Goal: Task Accomplishment & Management: Complete application form

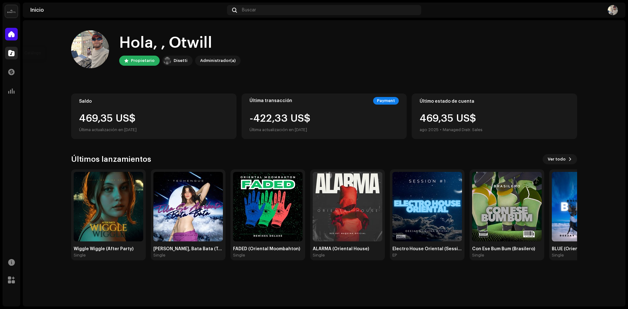
click at [13, 51] on span at bounding box center [11, 53] width 6 height 5
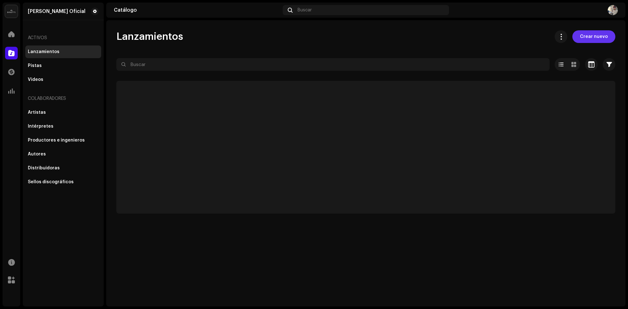
click at [595, 33] on span "Crear nuevo" at bounding box center [594, 36] width 28 height 13
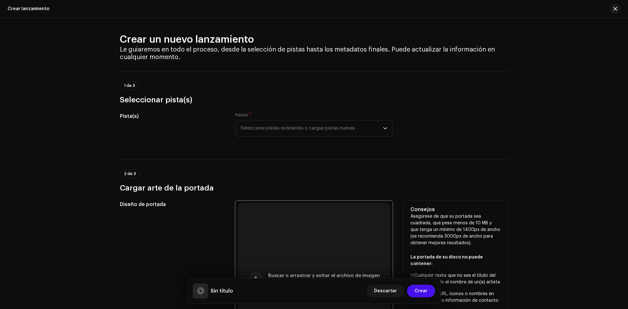
click at [315, 249] on div "Buscar o arrastrar y soltar el archivo de imagen Admitimos JPG, JPEG, PNG y JFIF" at bounding box center [314, 279] width 153 height 153
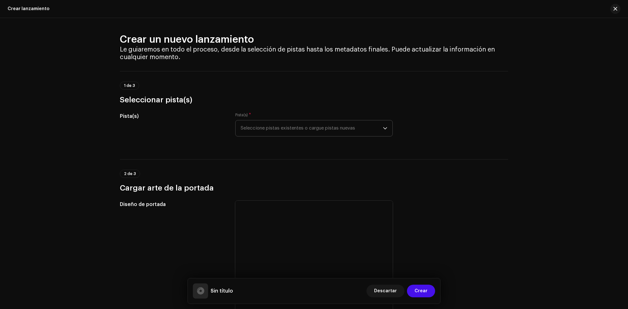
click at [325, 131] on span "Seleccione pistas existentes o cargue pistas nuevas" at bounding box center [312, 129] width 142 height 16
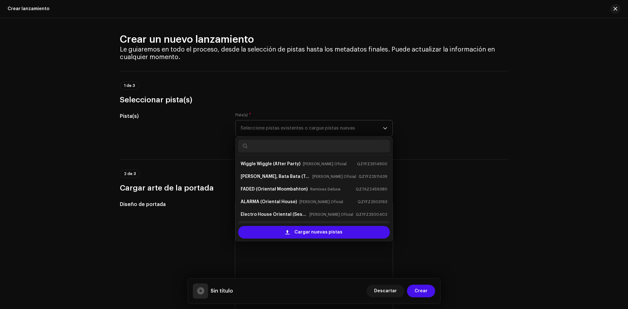
scroll to position [10, 0]
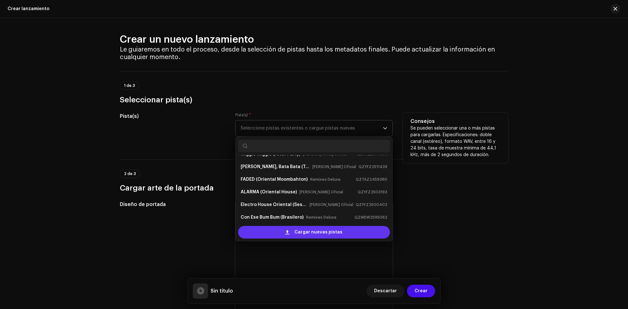
click at [314, 236] on span "Cargar nuevas pistas" at bounding box center [319, 232] width 48 height 13
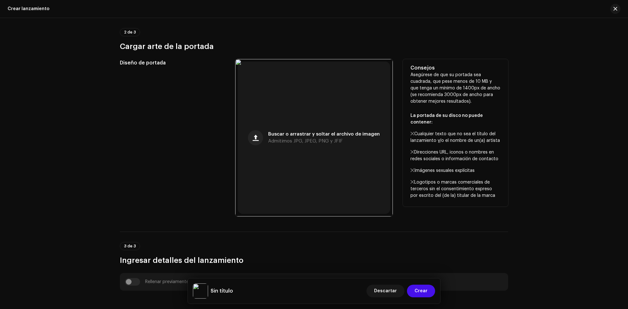
scroll to position [47, 0]
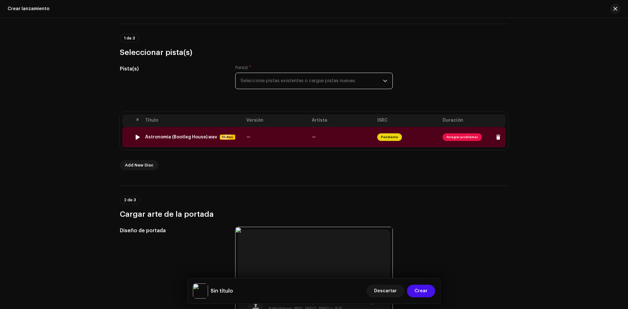
click at [472, 141] on span "Arreglar problemas" at bounding box center [473, 137] width 60 height 10
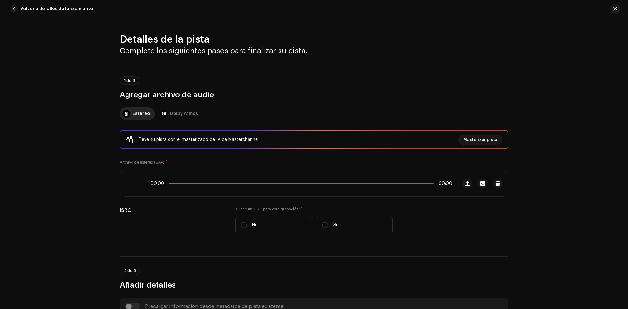
scroll to position [268, 0]
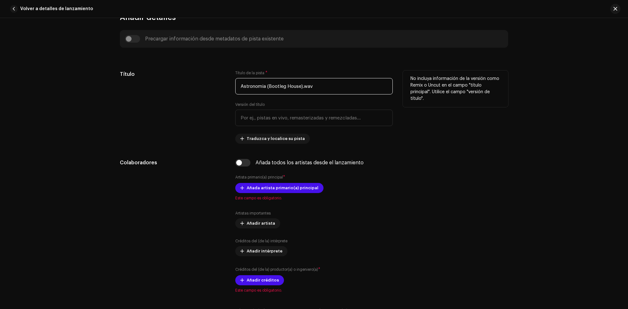
click at [321, 89] on input "Astronomia (Bootleg House).wav" at bounding box center [314, 86] width 158 height 16
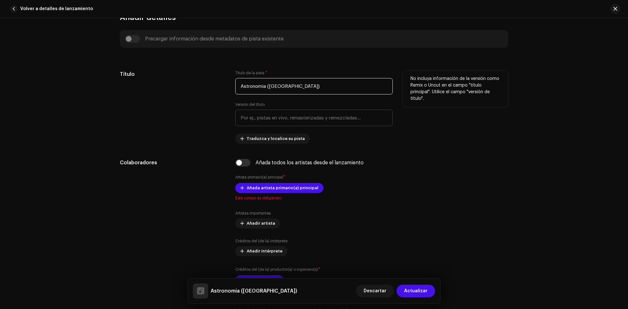
scroll to position [315, 0]
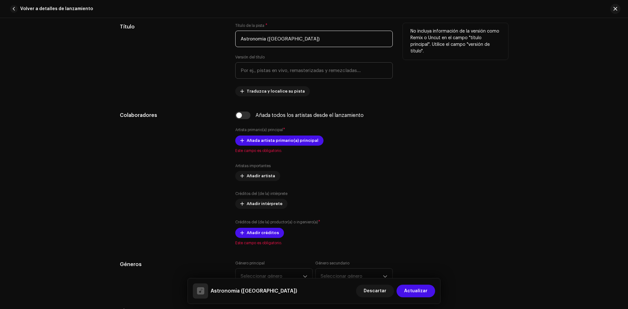
type input "Astronomia ([GEOGRAPHIC_DATA])"
click at [301, 75] on input "text" at bounding box center [314, 70] width 158 height 16
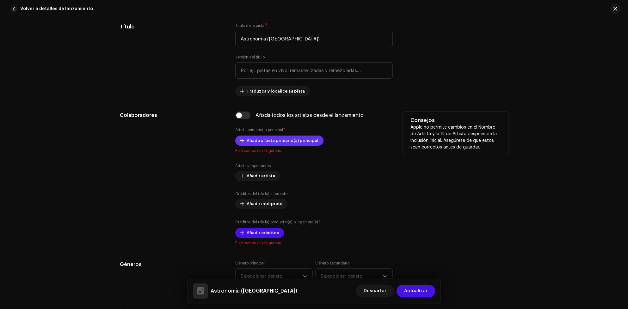
click at [289, 141] on span "Añada artista primario(a) principal" at bounding box center [283, 140] width 72 height 13
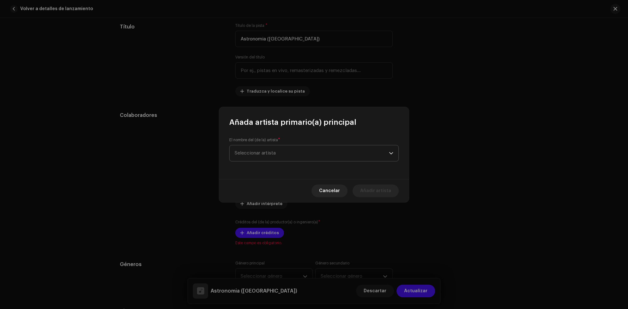
click at [289, 157] on span "Seleccionar artista" at bounding box center [312, 154] width 154 height 16
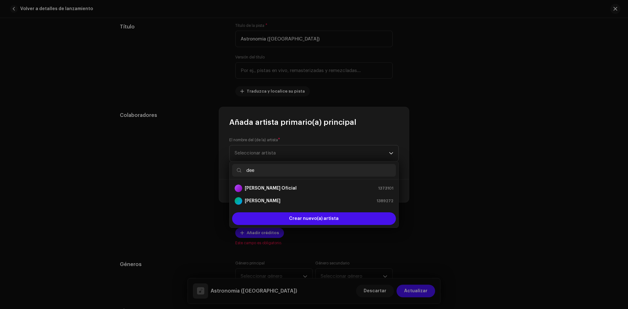
type input "dee"
click at [284, 182] on ul "[PERSON_NAME] Oficial 1373101 Fer Deejay 1389272" at bounding box center [314, 195] width 169 height 30
click at [285, 185] on strong "[PERSON_NAME] Oficial" at bounding box center [271, 188] width 52 height 6
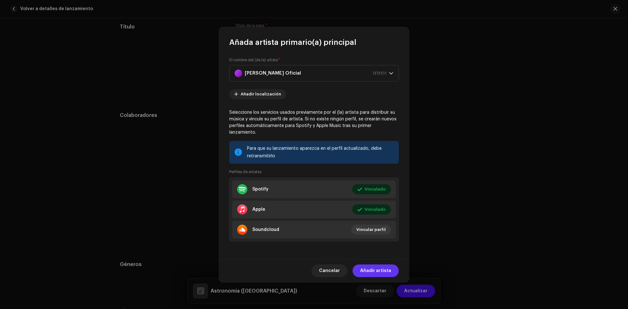
click at [378, 265] on span "Añadir artista" at bounding box center [375, 271] width 31 height 13
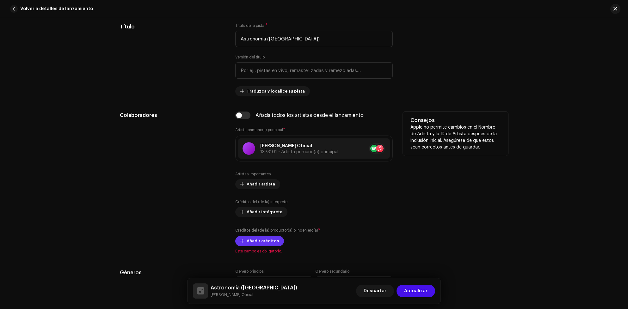
click at [274, 242] on span "Añadir créditos" at bounding box center [263, 241] width 32 height 13
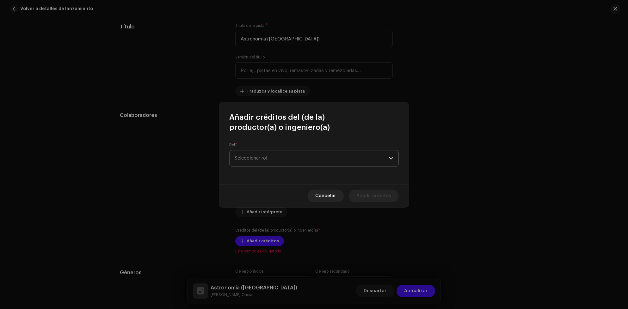
click at [290, 162] on span "Seleccionar rol" at bounding box center [312, 159] width 154 height 16
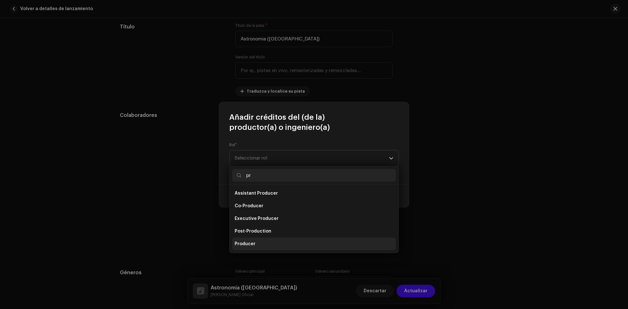
type input "pr"
click at [263, 241] on li "Producer" at bounding box center [314, 244] width 164 height 13
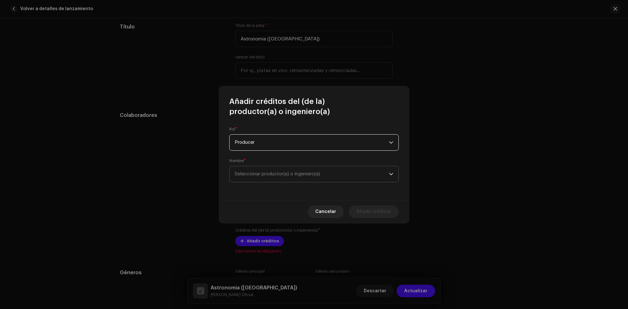
click at [304, 179] on span "Seleccionar productor(a) o ingeniero(a)" at bounding box center [312, 174] width 154 height 16
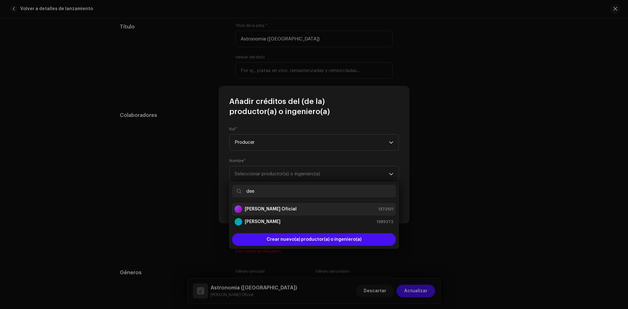
type input "dee"
click at [278, 212] on strong "[PERSON_NAME] Oficial" at bounding box center [271, 209] width 52 height 6
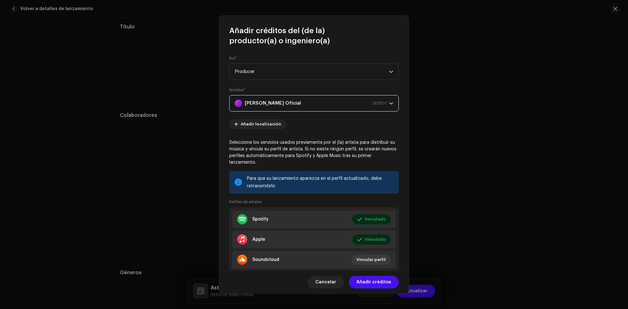
drag, startPoint x: 379, startPoint y: 283, endPoint x: 374, endPoint y: 259, distance: 23.9
click at [378, 282] on span "Añadir créditos" at bounding box center [374, 282] width 35 height 13
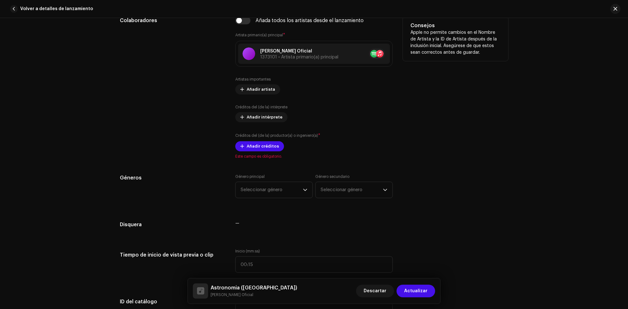
scroll to position [458, 0]
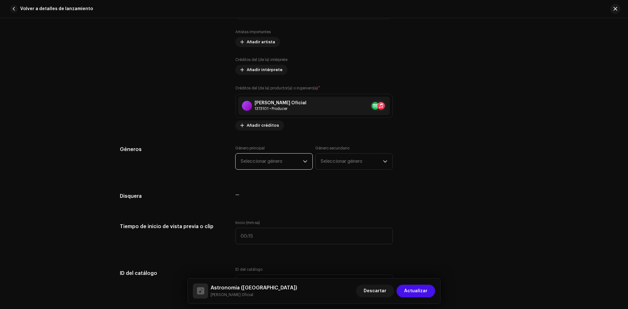
click at [282, 164] on span "Seleccionar género" at bounding box center [272, 162] width 62 height 16
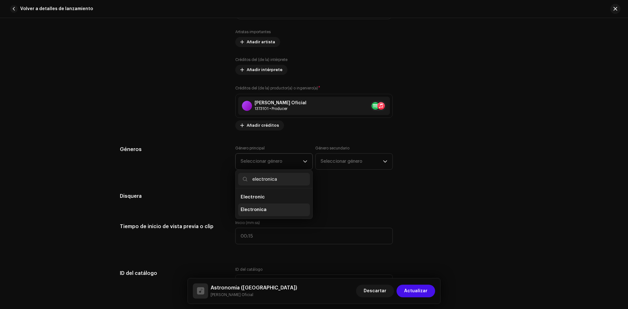
type input "electronica"
click at [275, 216] on li "Electronica" at bounding box center [274, 210] width 72 height 13
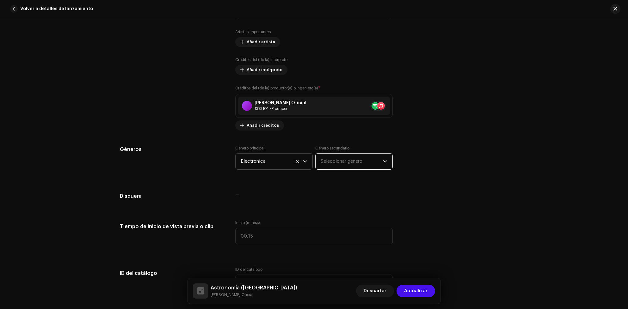
click at [355, 161] on span "Seleccionar género" at bounding box center [352, 162] width 62 height 16
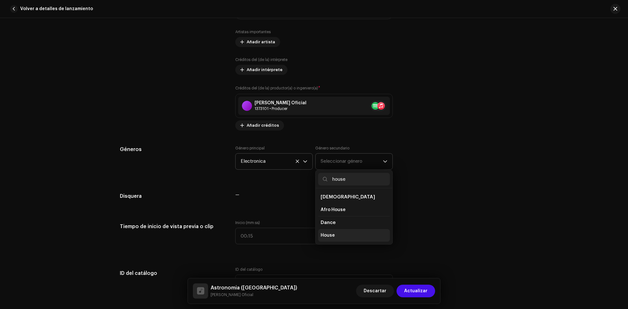
type input "house"
click at [346, 237] on li "House" at bounding box center [354, 235] width 72 height 13
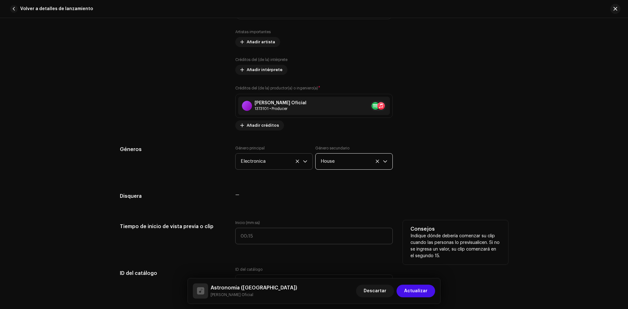
scroll to position [600, 0]
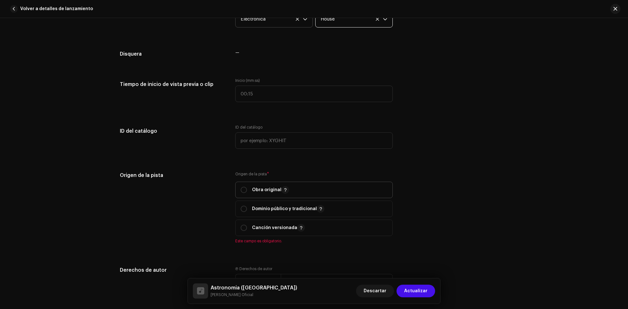
click at [253, 194] on p "Obra original" at bounding box center [270, 190] width 37 height 8
radio input "true"
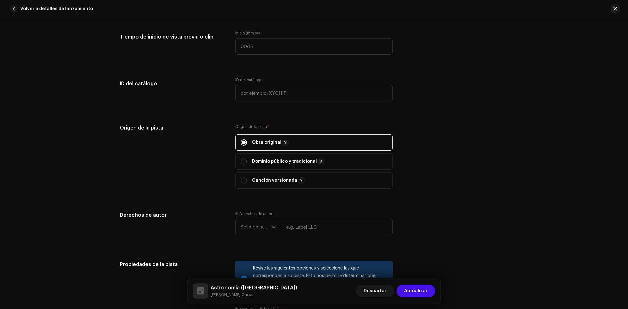
scroll to position [743, 0]
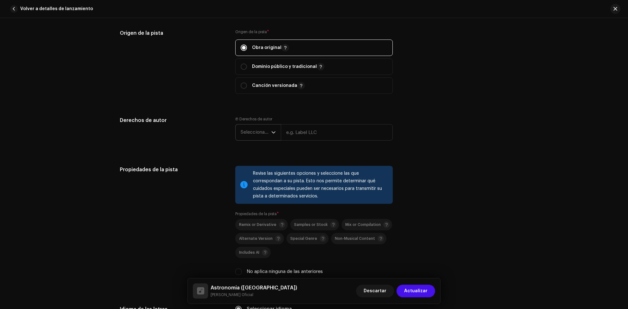
click at [265, 129] on span "Seleccionar año" at bounding box center [256, 133] width 31 height 16
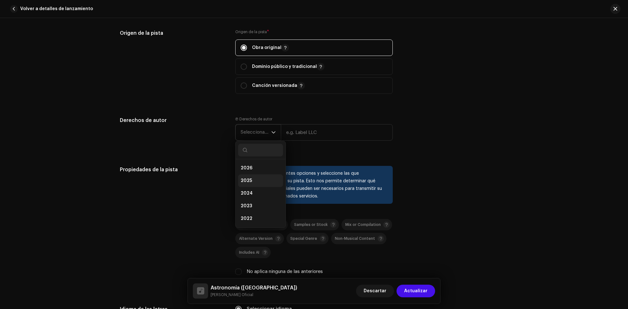
click at [252, 179] on li "2025" at bounding box center [260, 181] width 45 height 13
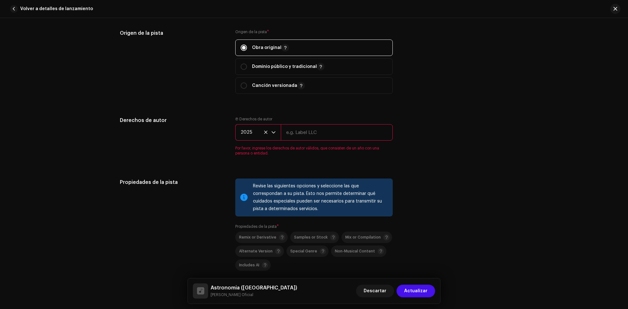
click at [303, 141] on input "text" at bounding box center [337, 132] width 112 height 16
type input "[PERSON_NAME] Oficial"
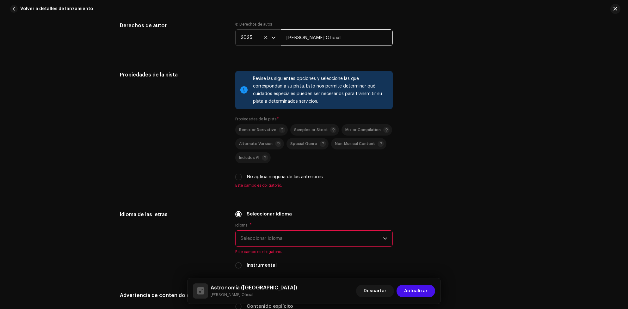
scroll to position [885, 0]
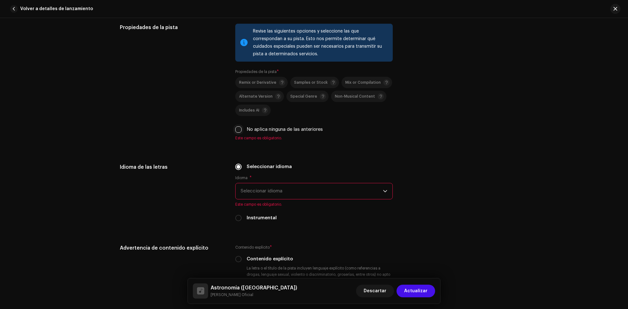
click at [238, 127] on input "No aplica ninguna de las anteriores" at bounding box center [238, 130] width 6 height 6
checkbox input "true"
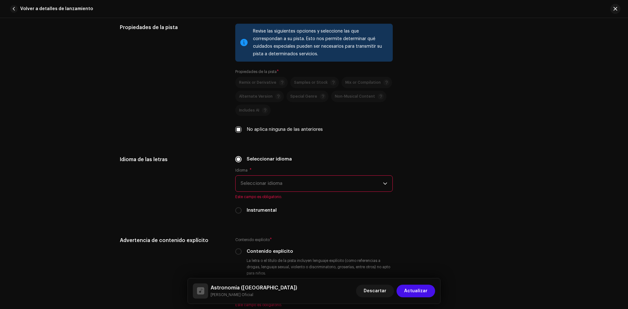
click at [295, 180] on span "Seleccionar idioma" at bounding box center [312, 184] width 142 height 16
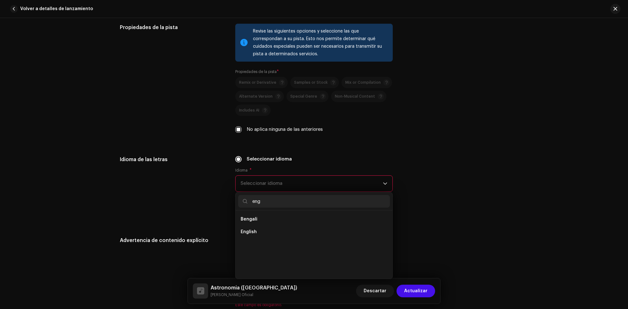
scroll to position [0, 0]
type input "eng"
click at [253, 229] on span "English" at bounding box center [249, 232] width 16 height 6
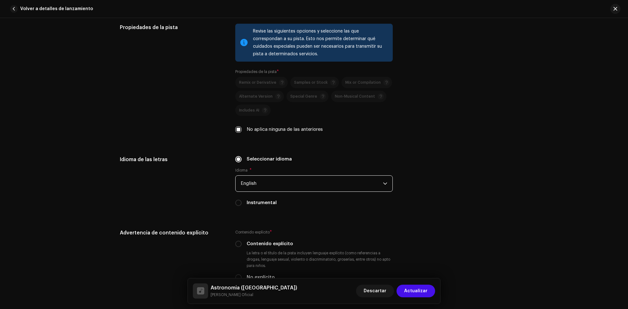
scroll to position [1027, 0]
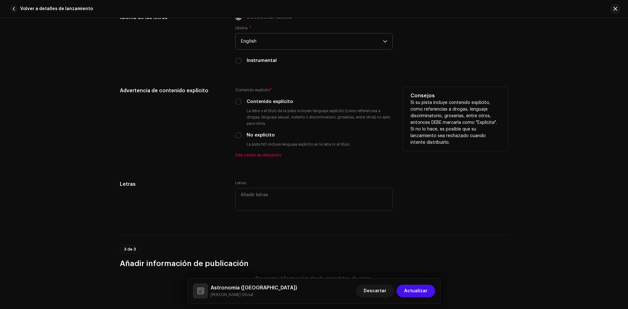
click at [242, 132] on div "No explícito" at bounding box center [314, 135] width 158 height 7
click at [238, 132] on input "No explícito" at bounding box center [238, 135] width 6 height 6
radio input "true"
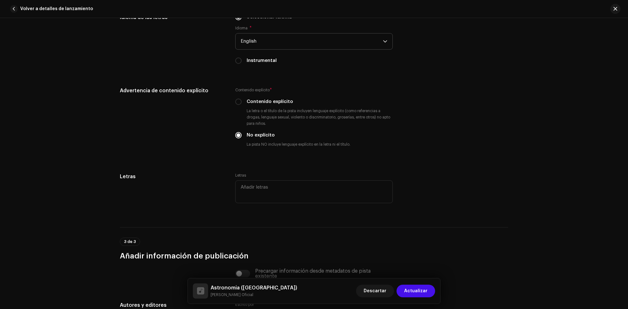
scroll to position [1144, 0]
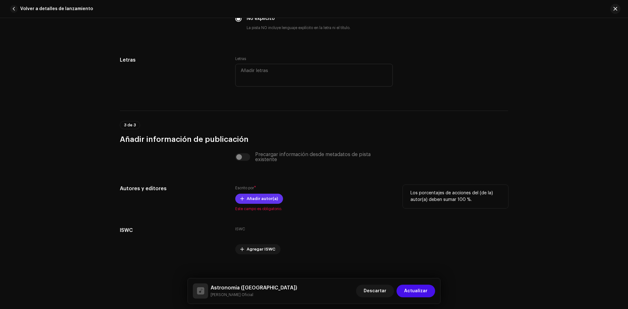
click at [266, 193] on span "Añadir autor(a)" at bounding box center [262, 199] width 31 height 13
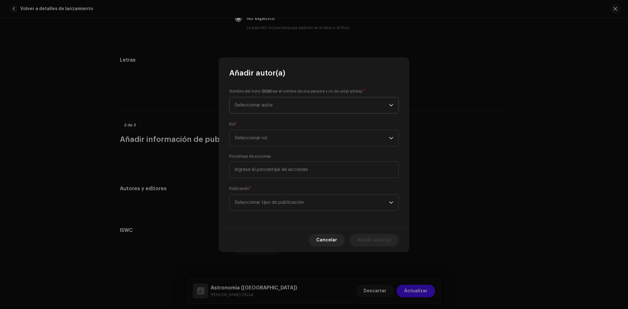
click at [299, 107] on span "Seleccionar autor" at bounding box center [312, 105] width 154 height 16
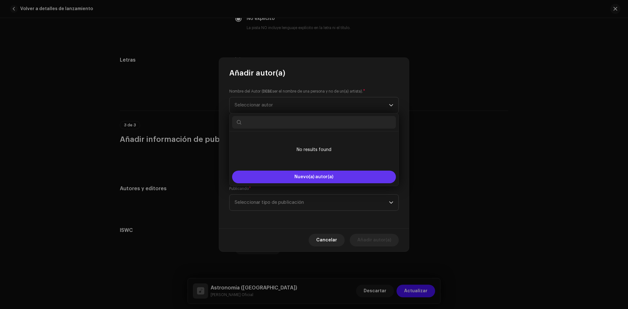
click at [300, 175] on span "Nuevo(a) autor(a)" at bounding box center [314, 177] width 39 height 4
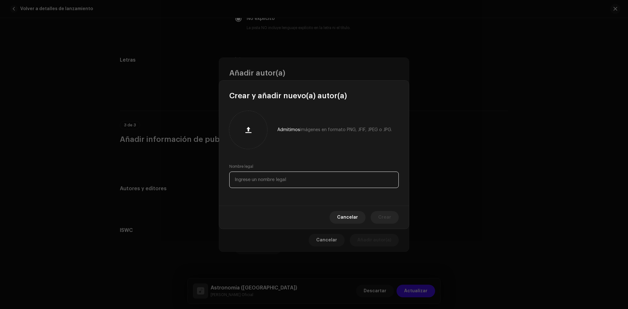
click at [326, 177] on input "text" at bounding box center [314, 180] width 170 height 16
paste input "[PERSON_NAME]"
type input "[PERSON_NAME]"
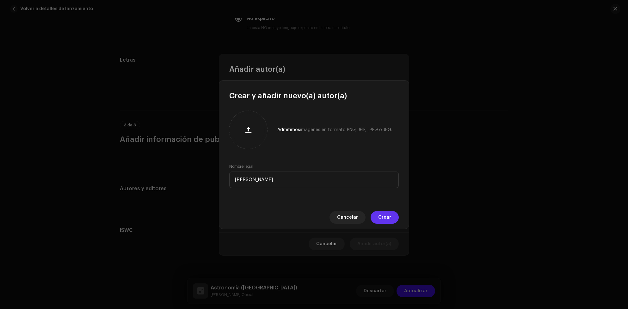
click at [381, 215] on span "Crear" at bounding box center [384, 217] width 13 height 13
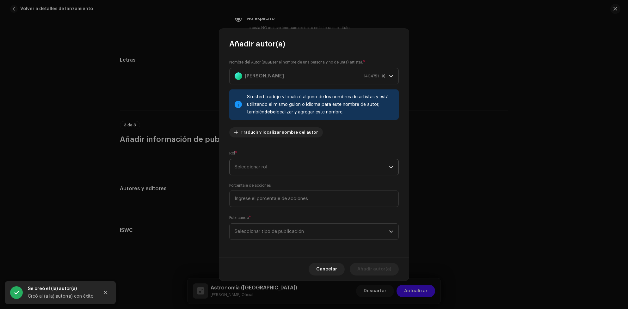
click at [297, 170] on span "Seleccionar rol" at bounding box center [312, 167] width 154 height 16
click at [277, 220] on li "Composer & Lyricist" at bounding box center [314, 222] width 164 height 13
click at [300, 233] on span "Seleccionar tipo de publicación" at bounding box center [312, 232] width 154 height 16
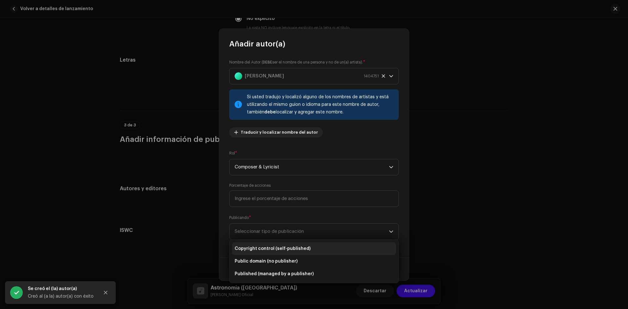
click at [288, 249] on span "Copyright control (self-published)" at bounding box center [273, 249] width 76 height 6
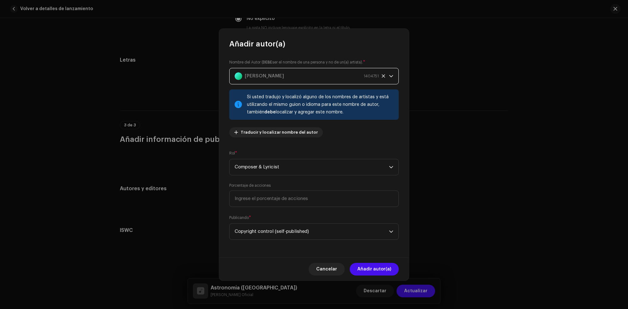
click at [322, 79] on div "[PERSON_NAME] 1404751" at bounding box center [307, 76] width 144 height 16
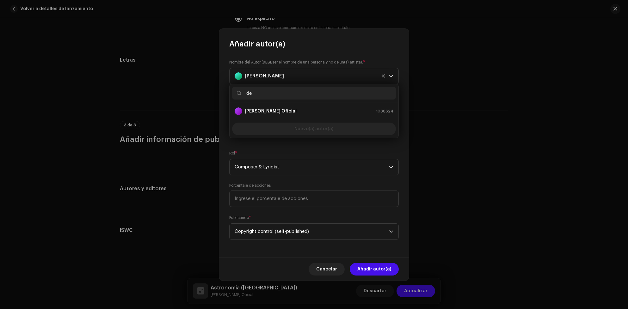
type input "d"
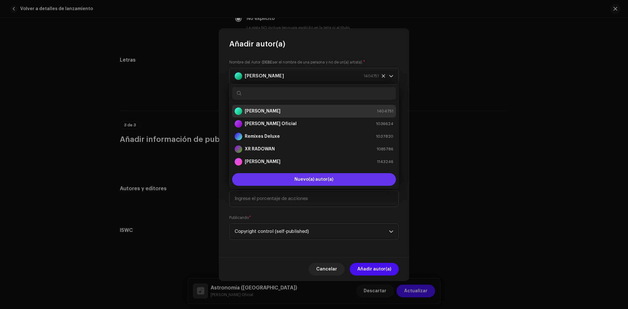
click at [314, 181] on span "Nuevo(a) autor(a)" at bounding box center [314, 179] width 39 height 4
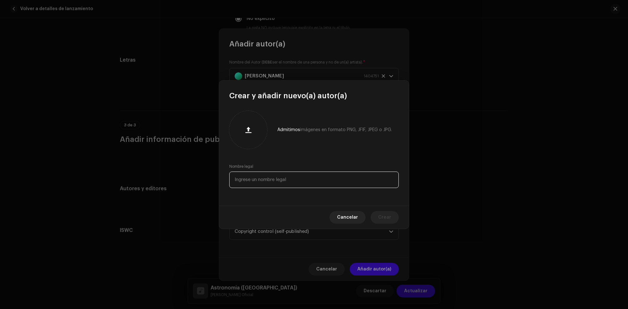
click at [295, 177] on input "text" at bounding box center [314, 180] width 170 height 16
type input "[PERSON_NAME]"
click at [385, 218] on span "Crear" at bounding box center [384, 217] width 13 height 13
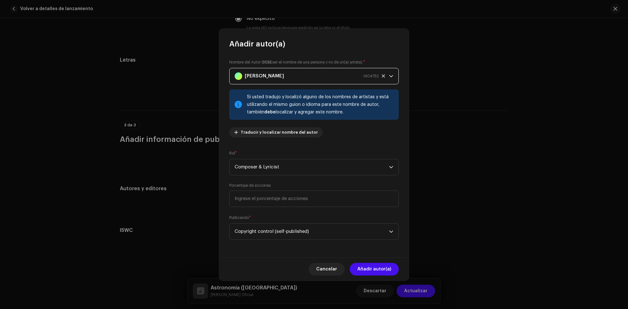
click at [296, 81] on div "[PERSON_NAME] 1404752" at bounding box center [307, 76] width 144 height 16
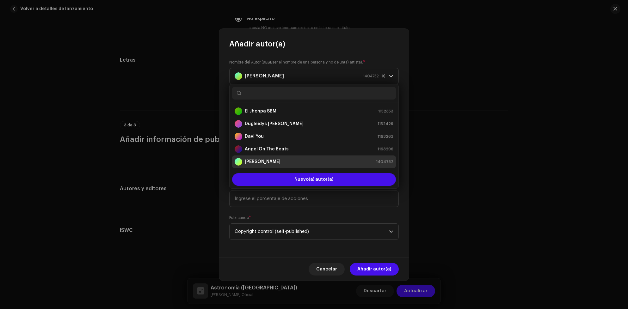
scroll to position [0, 0]
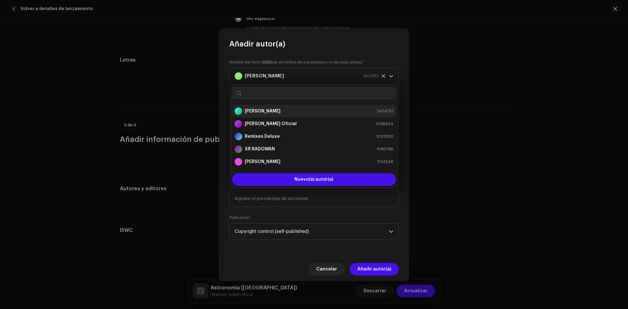
click at [272, 112] on div "[PERSON_NAME] 1404751" at bounding box center [314, 112] width 159 height 8
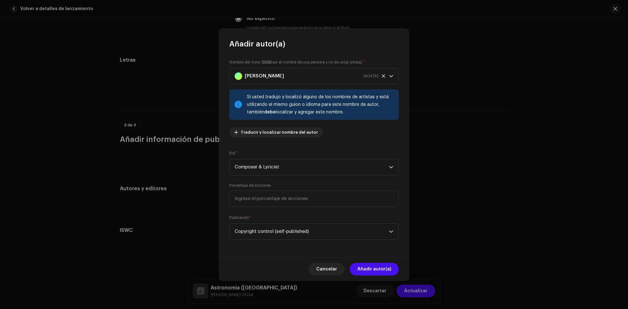
scroll to position [149, 0]
click at [382, 266] on span "Añadir autor(a)" at bounding box center [375, 269] width 34 height 13
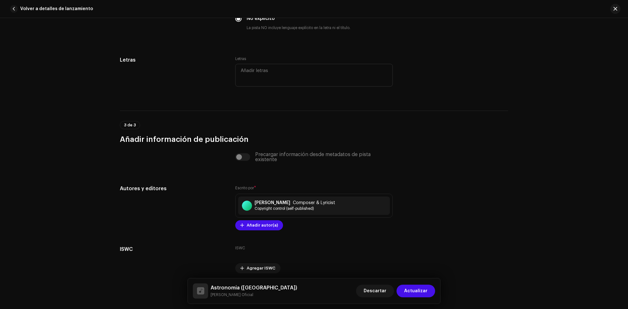
scroll to position [1163, 0]
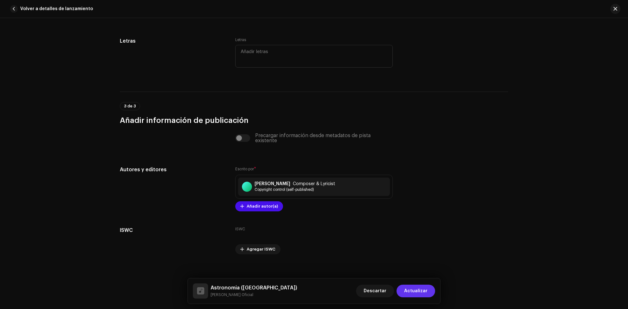
click at [427, 291] on span "Actualizar" at bounding box center [415, 291] width 23 height 13
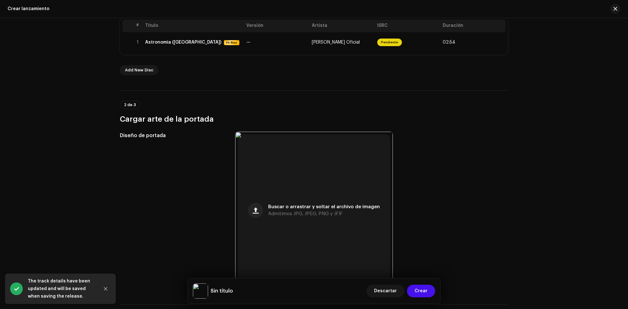
scroll to position [332, 0]
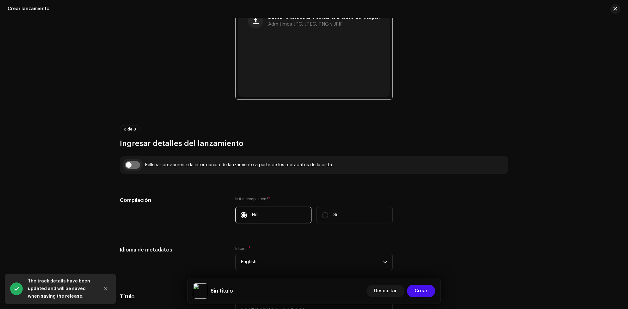
click at [134, 169] on input "checkbox" at bounding box center [132, 165] width 15 height 8
checkbox input "true"
type input "Astronomia ([GEOGRAPHIC_DATA])"
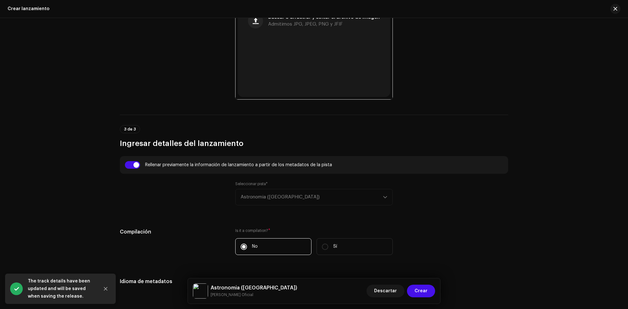
click at [257, 195] on div "Seleccionar pista* Astronomia ([GEOGRAPHIC_DATA])" at bounding box center [314, 194] width 158 height 24
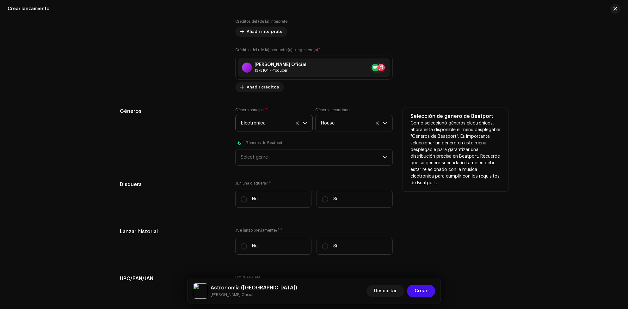
scroll to position [949, 0]
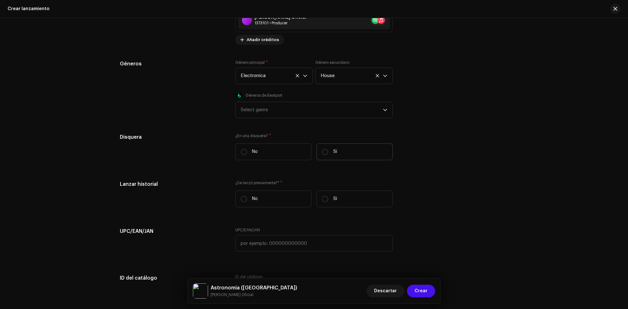
click at [337, 156] on label "Sí" at bounding box center [355, 152] width 76 height 17
click at [328, 155] on input "Sí" at bounding box center [325, 152] width 6 height 6
radio input "true"
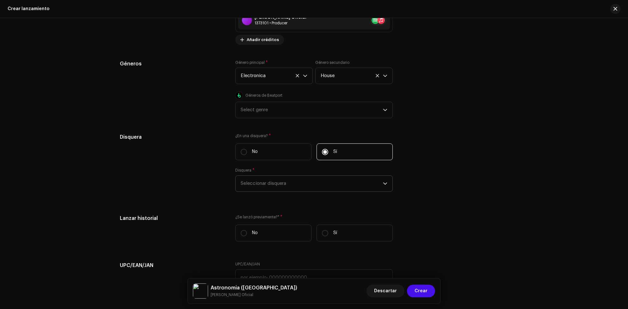
click at [286, 189] on span "Seleccionar disquera" at bounding box center [312, 184] width 142 height 16
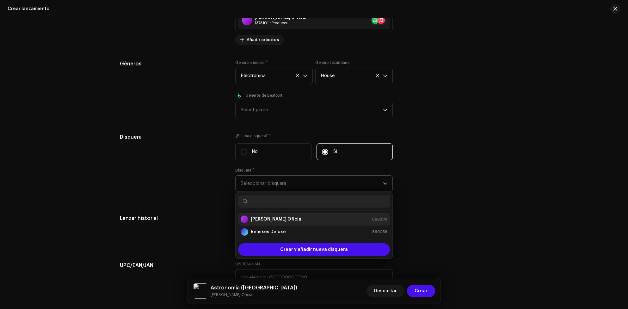
click at [274, 221] on strong "[PERSON_NAME] Oficial" at bounding box center [277, 219] width 52 height 6
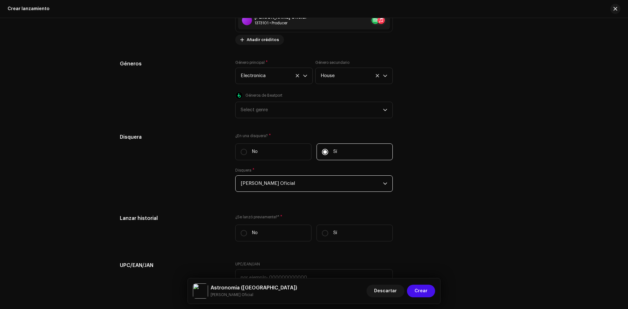
scroll to position [997, 0]
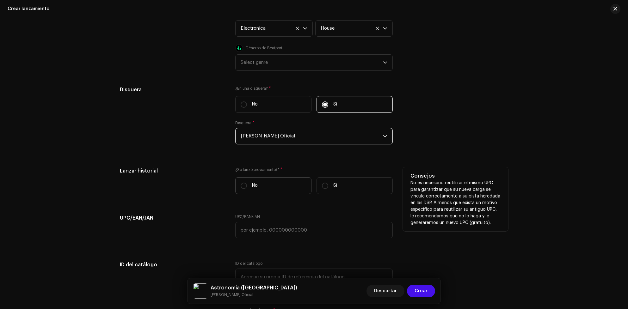
click at [256, 188] on p "No" at bounding box center [255, 186] width 6 height 7
click at [247, 188] on input "No" at bounding box center [244, 186] width 6 height 6
radio input "true"
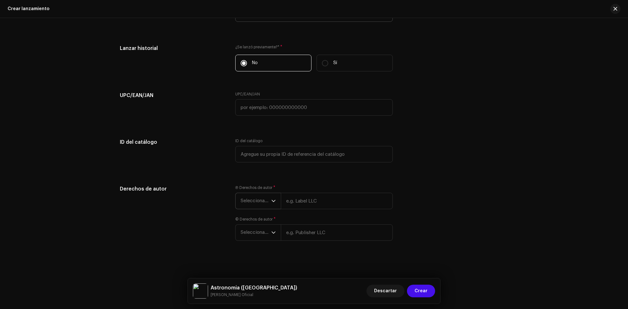
click at [271, 199] on icon "dropdown trigger" at bounding box center [273, 201] width 4 height 4
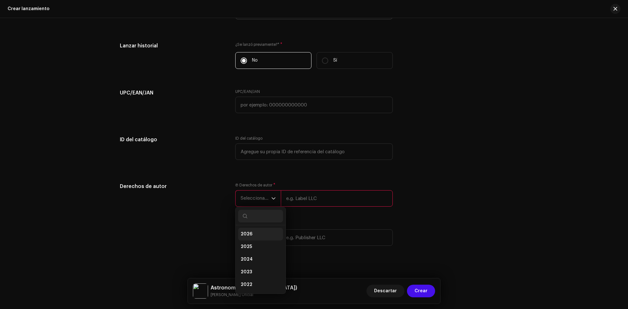
click at [253, 241] on li "2026" at bounding box center [260, 234] width 45 height 13
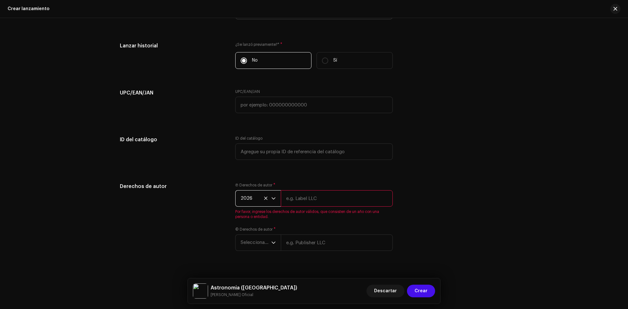
click at [258, 200] on span "2026" at bounding box center [256, 199] width 31 height 16
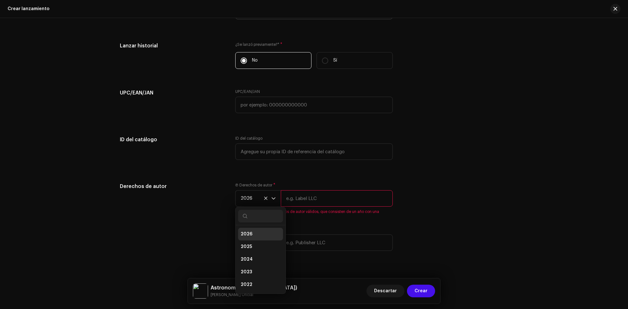
scroll to position [2, 0]
click at [253, 247] on li "2025" at bounding box center [260, 245] width 45 height 13
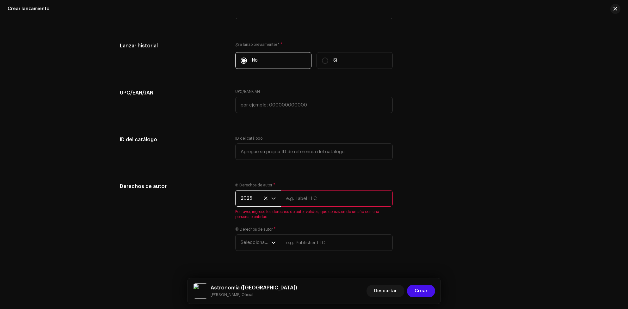
click at [311, 203] on input "text" at bounding box center [337, 198] width 112 height 16
type input "[PERSON_NAME] Oficial"
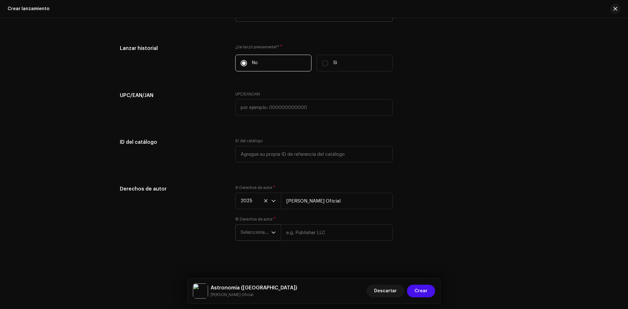
click at [261, 240] on span "Seleccionar año" at bounding box center [256, 233] width 31 height 16
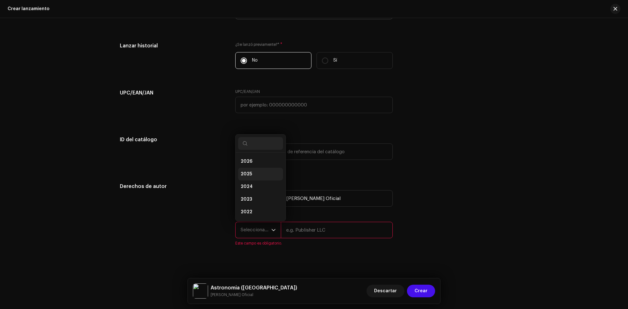
click at [255, 174] on li "2025" at bounding box center [260, 174] width 45 height 13
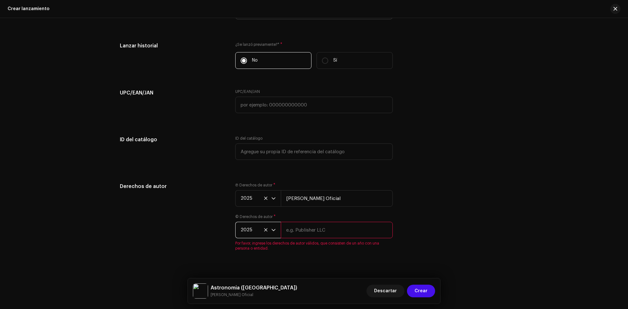
click at [327, 234] on input "text" at bounding box center [337, 230] width 112 height 16
type input "[PERSON_NAME] Oficial"
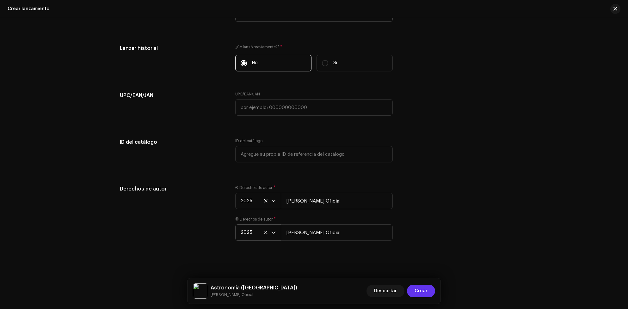
click at [419, 286] on span "Crear" at bounding box center [421, 291] width 13 height 13
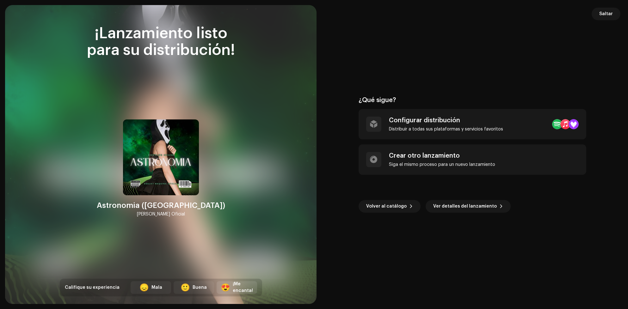
click at [241, 287] on div "¡Me encanta!" at bounding box center [243, 287] width 20 height 13
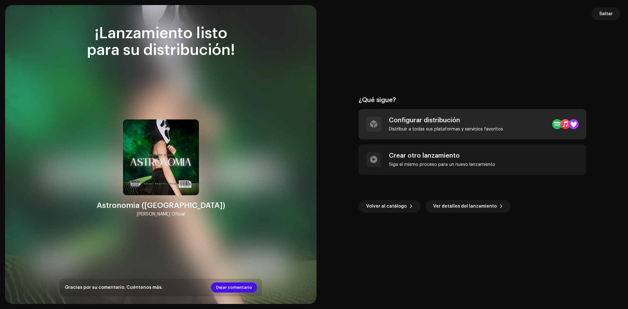
click at [471, 121] on div "Configurar distribución" at bounding box center [446, 121] width 114 height 8
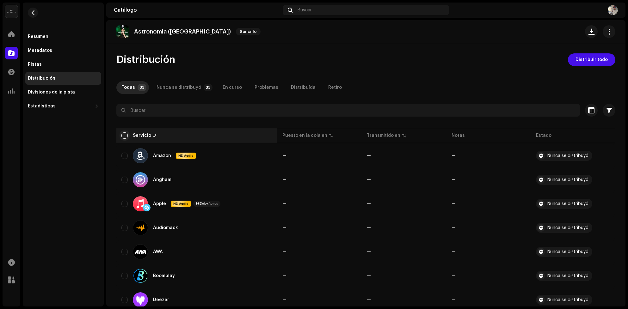
click at [125, 136] on input "checkbox" at bounding box center [124, 136] width 6 height 6
checkbox input "true"
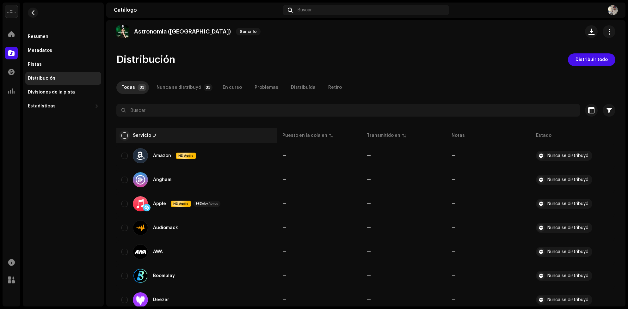
checkbox input "true"
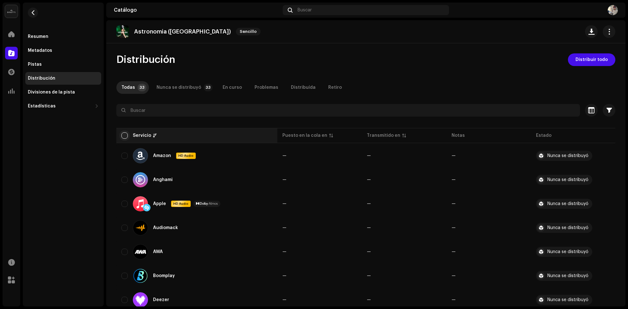
checkbox input "true"
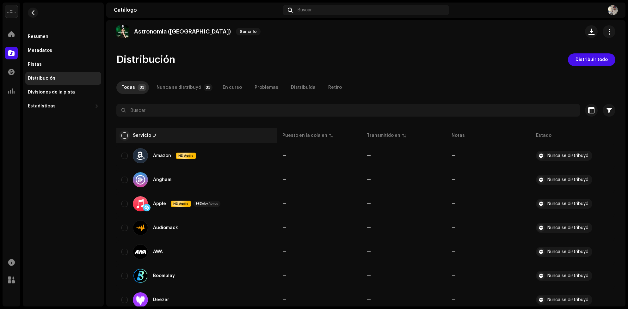
checkbox input "true"
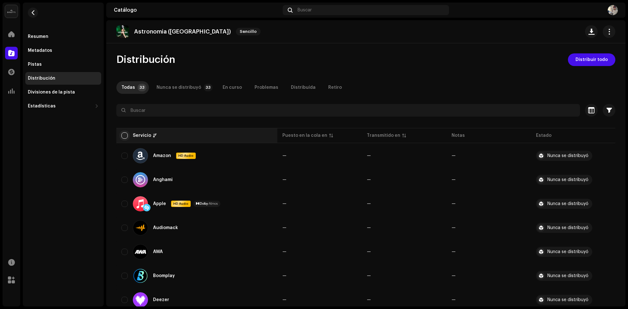
checkbox input "true"
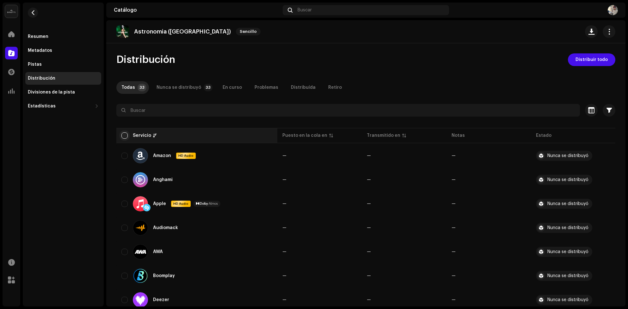
checkbox input "true"
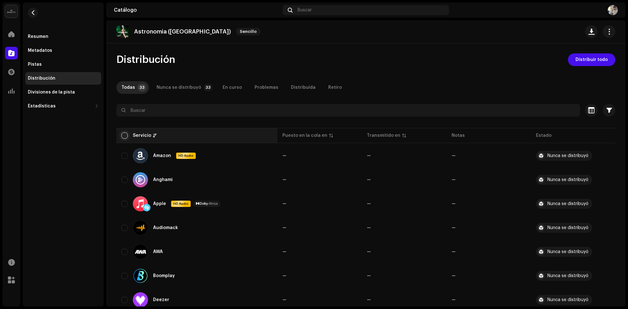
checkbox input "true"
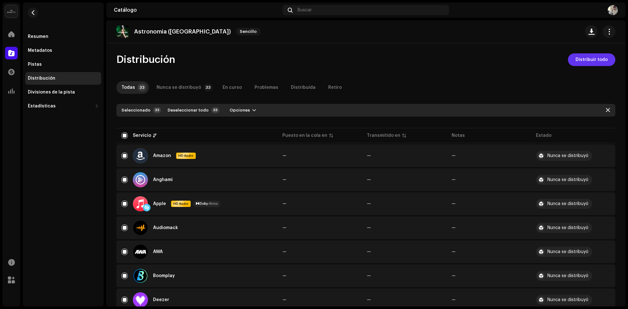
click at [580, 65] on span "Distribuir todo" at bounding box center [592, 59] width 32 height 13
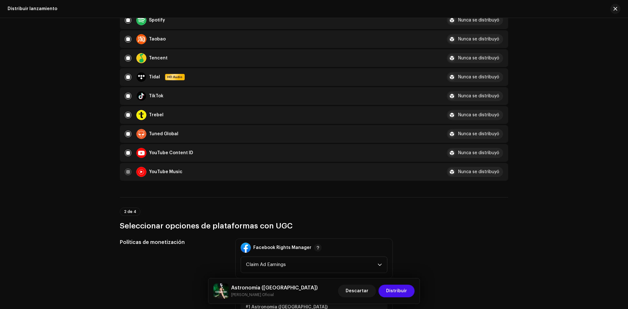
scroll to position [807, 0]
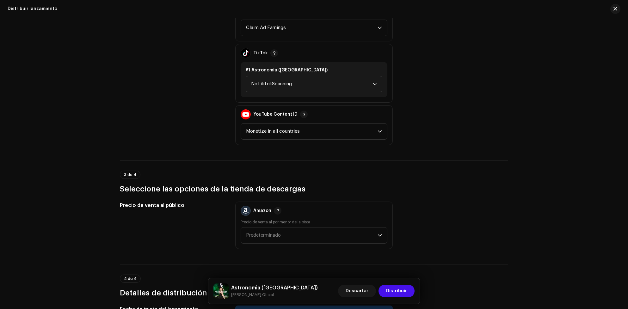
click at [321, 80] on span "NoTikTokScanning" at bounding box center [311, 84] width 121 height 16
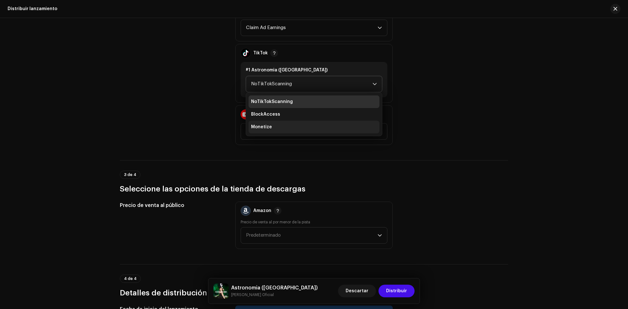
click at [293, 121] on li "Monetize" at bounding box center [314, 127] width 131 height 13
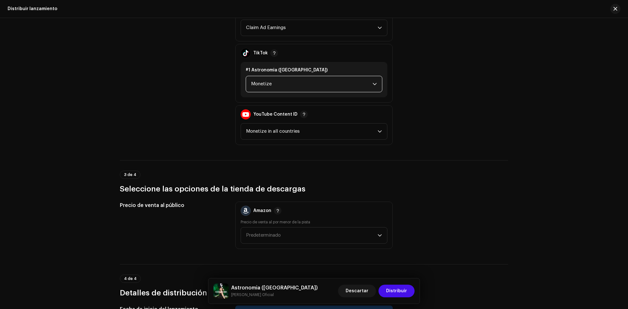
scroll to position [968, 0]
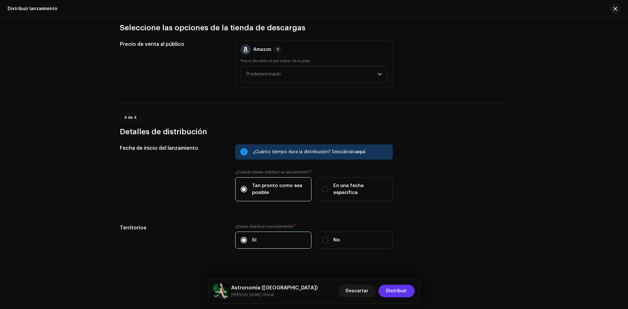
click at [402, 290] on span "Distribuir" at bounding box center [396, 291] width 21 height 13
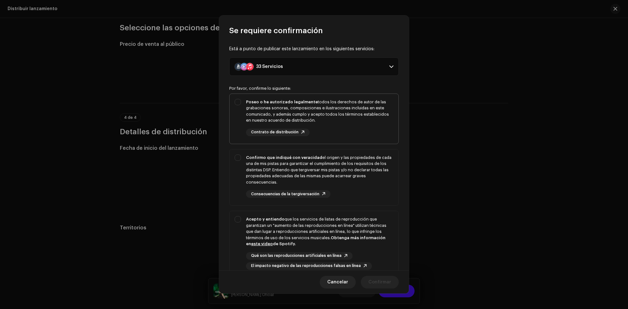
click at [302, 114] on div "Poseo o he autorizado legalmente todos los derechos de autor de las grabaciones…" at bounding box center [319, 111] width 147 height 25
checkbox input "true"
click at [292, 160] on strong "Confirmo que indiqué con veracidad" at bounding box center [284, 158] width 76 height 4
checkbox input "true"
click at [291, 229] on div "Acepto y entiendo que los servicios de listas de reproducción que garantizan un…" at bounding box center [319, 231] width 147 height 31
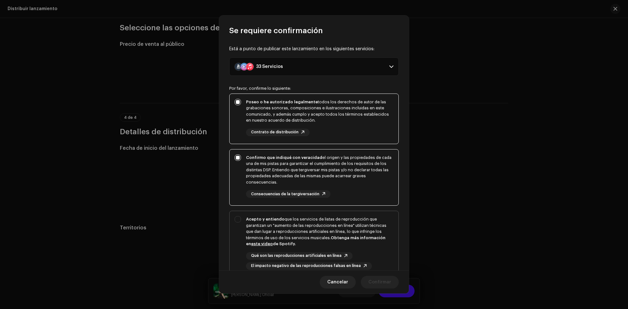
checkbox input "true"
click at [385, 280] on span "Confirmar" at bounding box center [380, 282] width 23 height 13
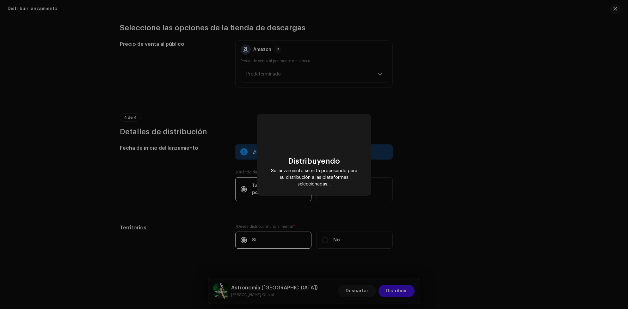
checkbox input "false"
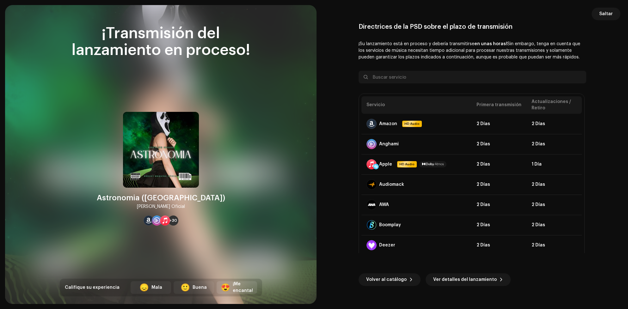
click at [230, 286] on div "😍" at bounding box center [225, 288] width 9 height 8
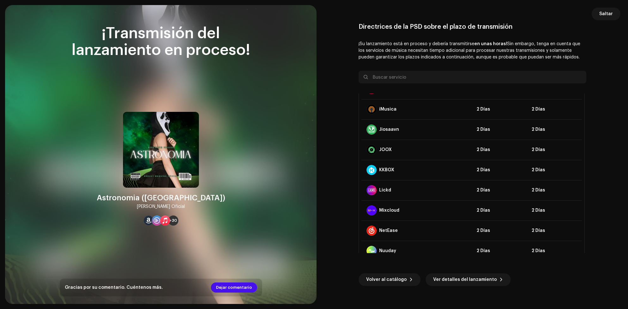
scroll to position [531, 0]
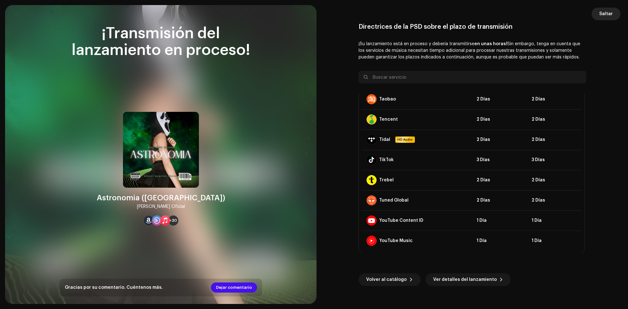
click at [605, 15] on span "Saltar" at bounding box center [607, 14] width 14 height 13
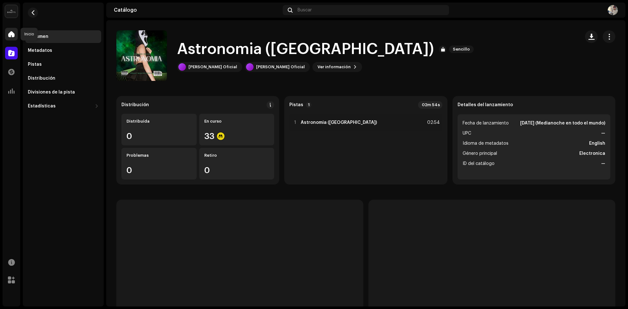
click at [9, 32] on span at bounding box center [11, 34] width 6 height 5
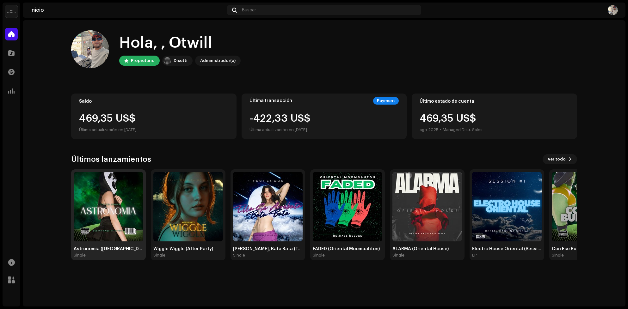
click at [116, 194] on img at bounding box center [109, 207] width 70 height 70
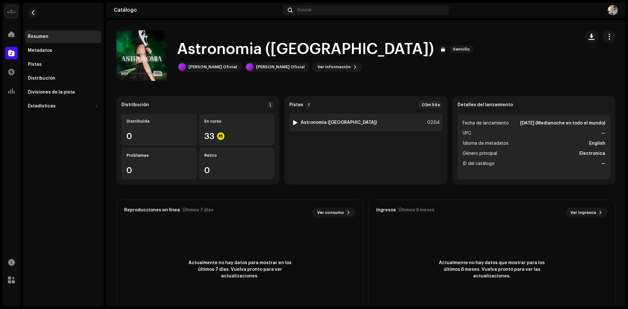
click at [322, 121] on strong "Astronomia ([GEOGRAPHIC_DATA])" at bounding box center [339, 122] width 76 height 5
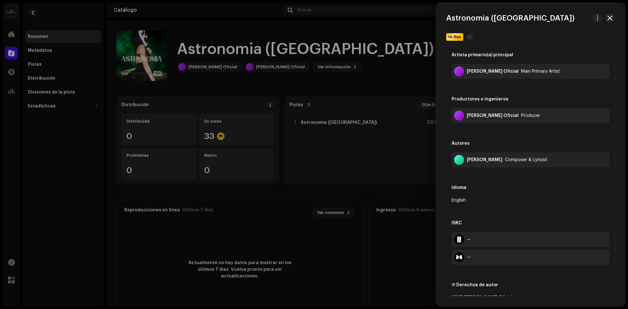
scroll to position [128, 0]
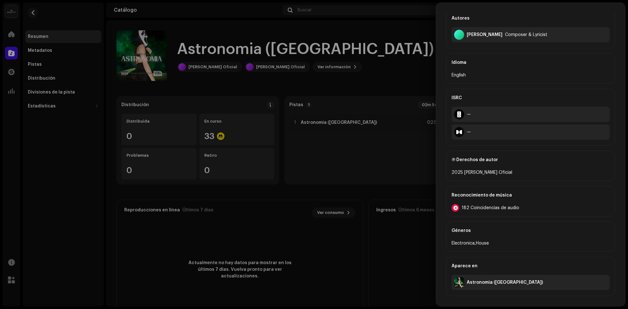
click at [510, 204] on div "182 Coincidencias de audio" at bounding box center [531, 208] width 158 height 8
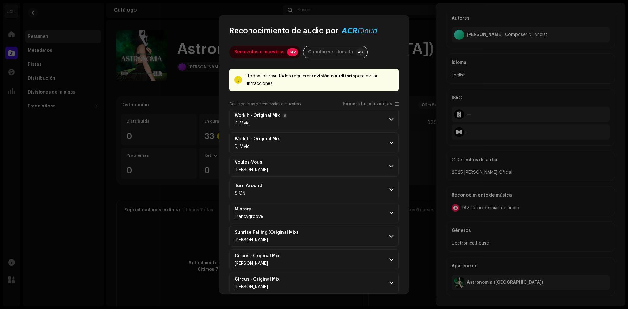
click at [322, 116] on p-accordion-header "Work It - Original Mix Dj Vivid" at bounding box center [314, 119] width 170 height 21
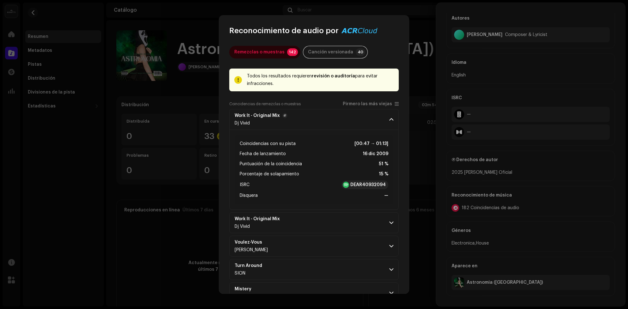
click at [322, 116] on p-accordion-header "Work It - Original Mix Dj Vivid" at bounding box center [314, 119] width 170 height 21
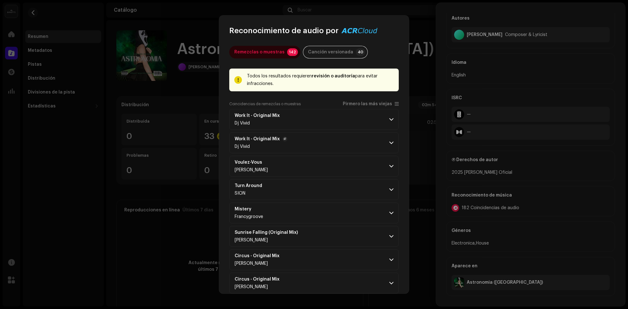
click at [317, 135] on p-accordion-header "Work It - Original Mix Dj Vivid" at bounding box center [314, 143] width 170 height 21
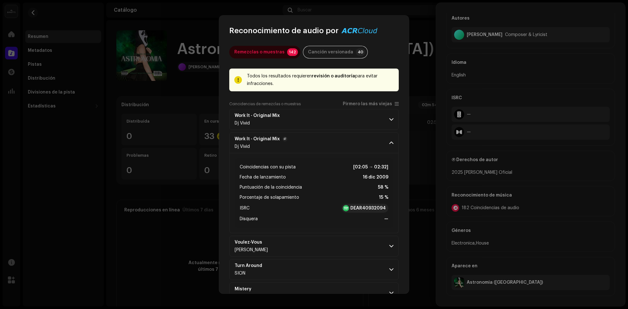
click at [317, 135] on p-accordion-header "Work It - Original Mix Dj Vivid" at bounding box center [314, 143] width 170 height 21
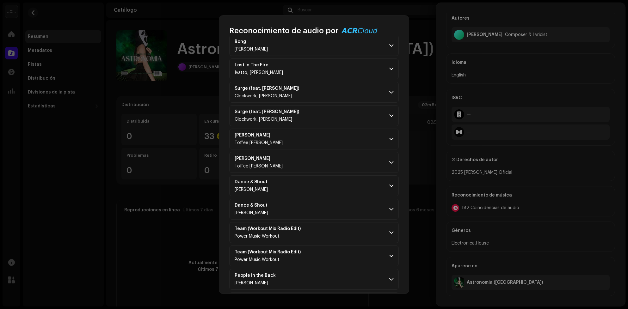
scroll to position [570, 0]
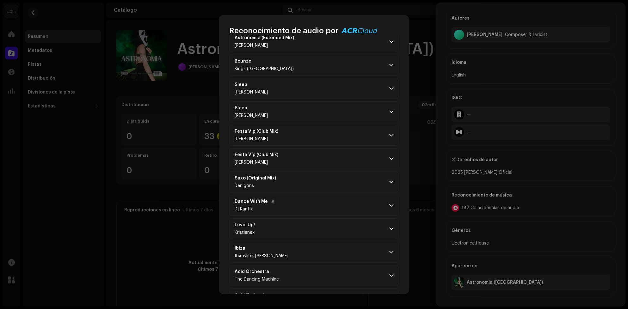
click at [301, 212] on p-accordion-header "Dance With Me Dj Kantik" at bounding box center [314, 205] width 170 height 21
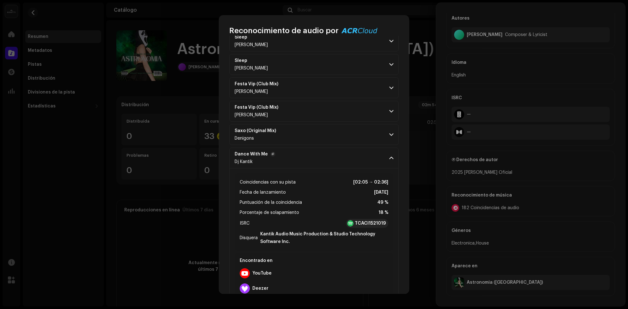
scroll to position [664, 0]
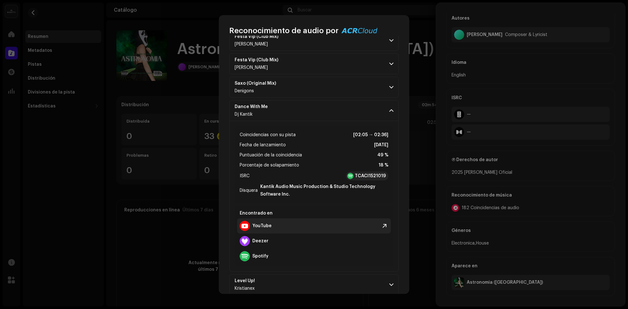
drag, startPoint x: 265, startPoint y: 226, endPoint x: 257, endPoint y: 233, distance: 10.5
click at [257, 233] on div "YouTube" at bounding box center [314, 226] width 154 height 15
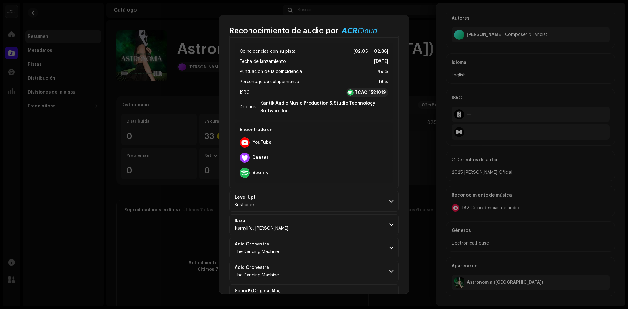
scroll to position [985, 0]
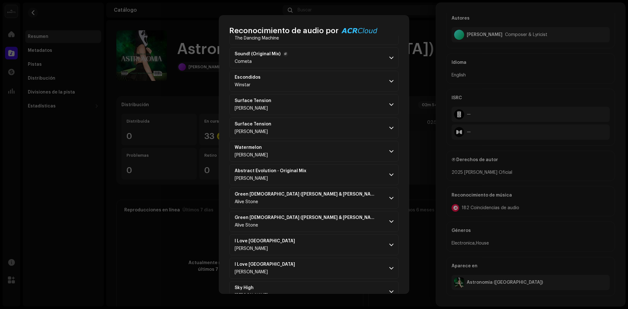
click at [278, 63] on div "Cometa" at bounding box center [261, 61] width 53 height 5
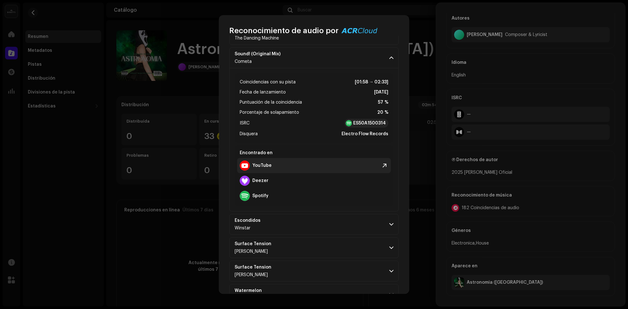
click at [262, 167] on strong "YouTube" at bounding box center [261, 165] width 19 height 5
click at [308, 224] on p-accordion-header "Escondidos Winstar" at bounding box center [314, 224] width 170 height 21
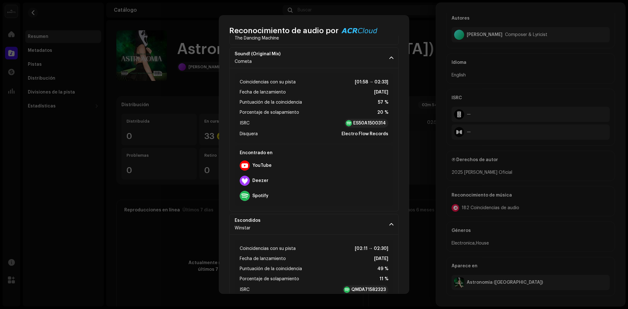
scroll to position [1080, 0]
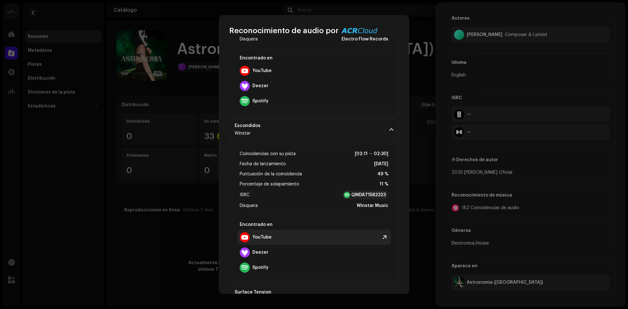
click at [265, 238] on strong "YouTube" at bounding box center [261, 237] width 19 height 5
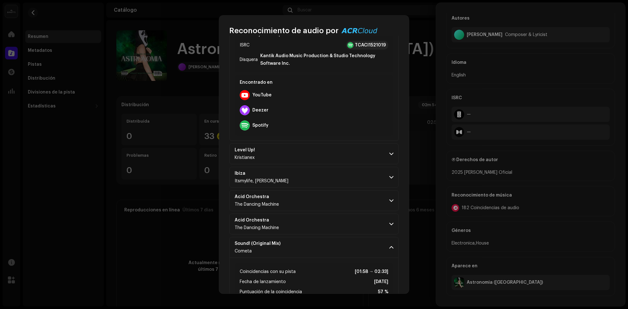
scroll to position [701, 0]
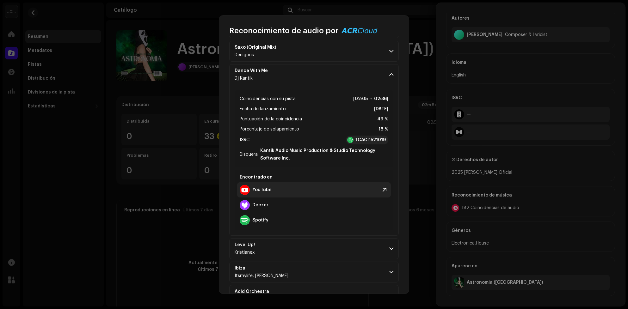
click at [260, 191] on strong "YouTube" at bounding box center [261, 190] width 19 height 5
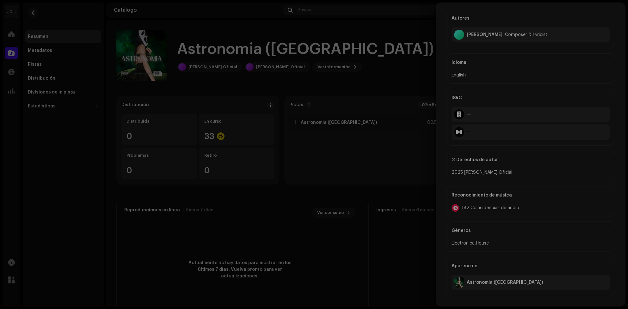
click at [420, 14] on div "Reconocimiento de audio por Remezclas o muestras 142 Canción versionada 40 Todo…" at bounding box center [314, 154] width 628 height 309
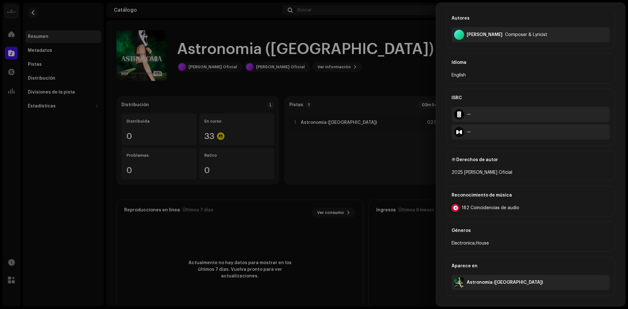
scroll to position [4039, 0]
click at [11, 36] on div at bounding box center [314, 154] width 628 height 309
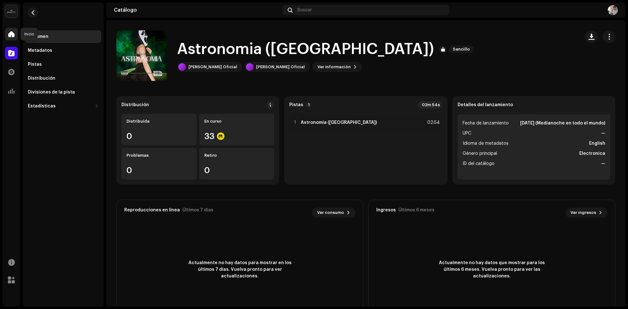
click at [9, 38] on div at bounding box center [11, 34] width 13 height 13
